Goal: Information Seeking & Learning: Learn about a topic

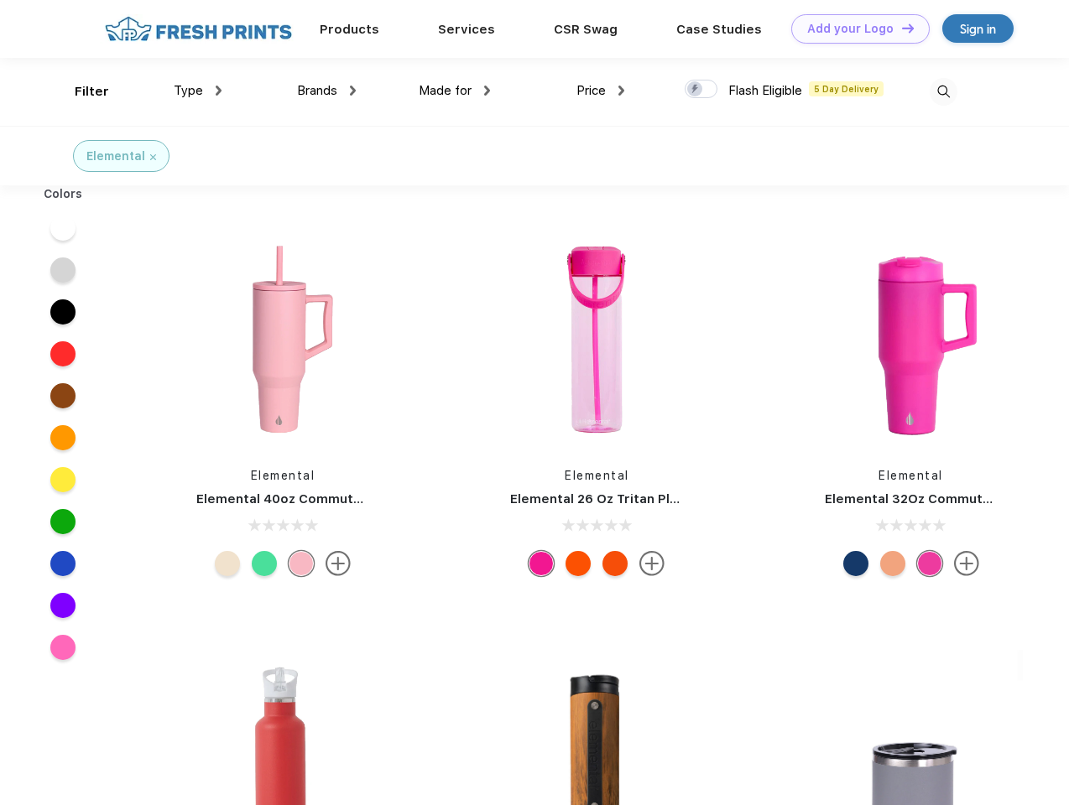
click at [854, 29] on link "Add your Logo Design Tool" at bounding box center [860, 28] width 138 height 29
click at [0, 0] on div "Design Tool" at bounding box center [0, 0] width 0 height 0
click at [900, 28] on link "Add your Logo Design Tool" at bounding box center [860, 28] width 138 height 29
click at [81, 91] on div "Filter" at bounding box center [92, 91] width 34 height 19
click at [198, 91] on span "Type" at bounding box center [188, 90] width 29 height 15
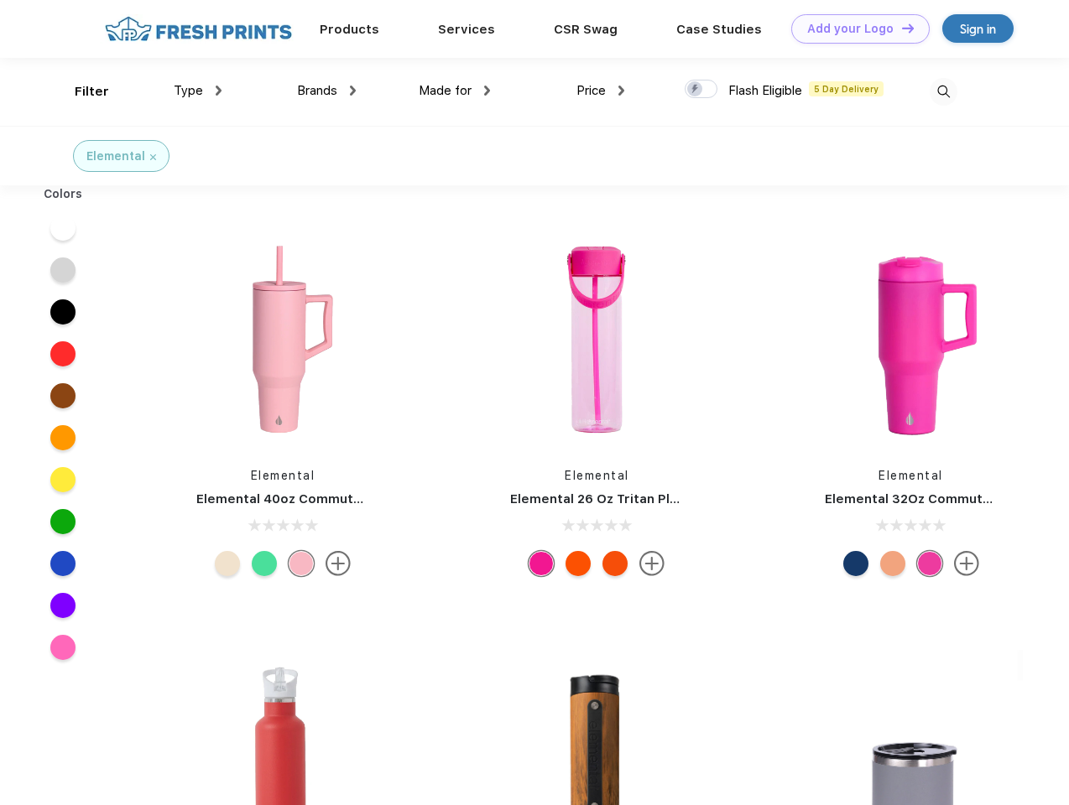
click at [326, 91] on span "Brands" at bounding box center [317, 90] width 40 height 15
click at [455, 91] on span "Made for" at bounding box center [445, 90] width 53 height 15
click at [601, 91] on span "Price" at bounding box center [590, 90] width 29 height 15
click at [701, 90] on div at bounding box center [701, 89] width 33 height 18
click at [695, 90] on input "checkbox" at bounding box center [690, 84] width 11 height 11
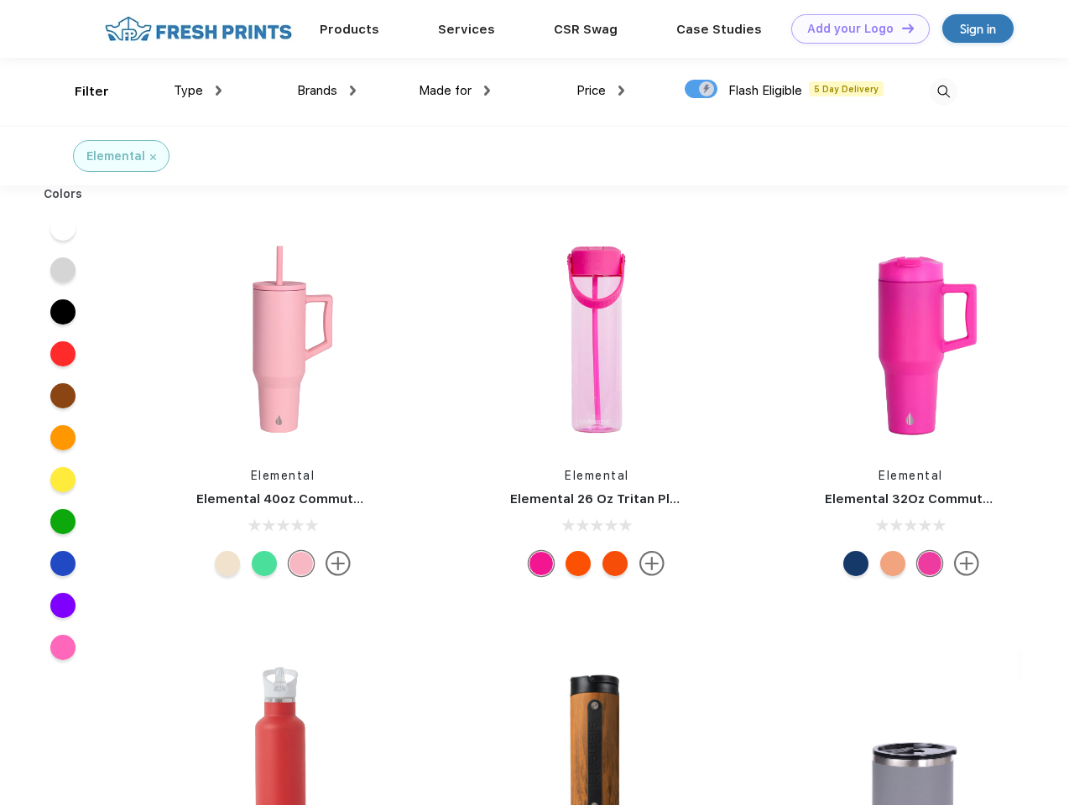
click at [943, 91] on img at bounding box center [944, 92] width 28 height 28
